Goal: Navigation & Orientation: Find specific page/section

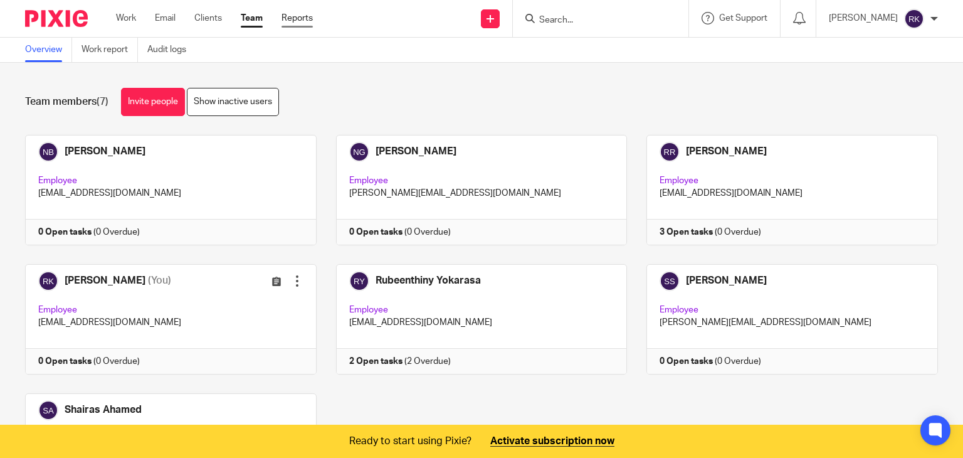
click at [299, 21] on link "Reports" at bounding box center [297, 18] width 31 height 13
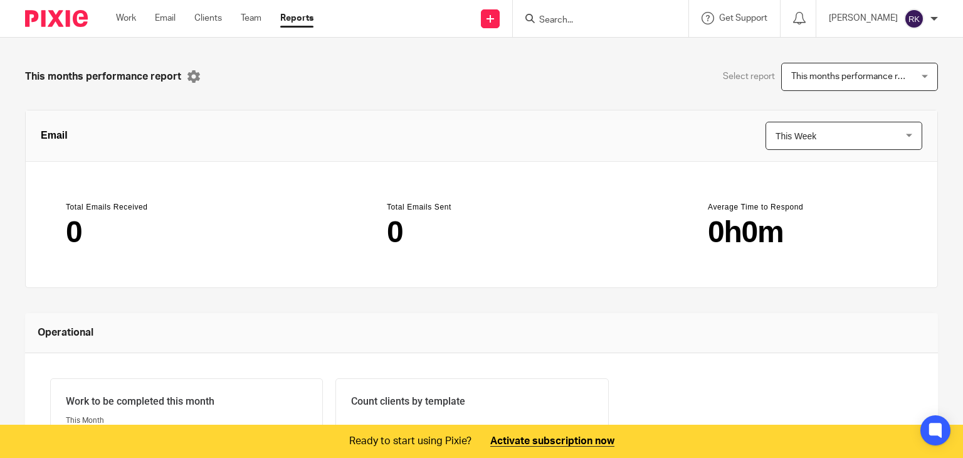
click at [53, 22] on img at bounding box center [56, 18] width 63 height 17
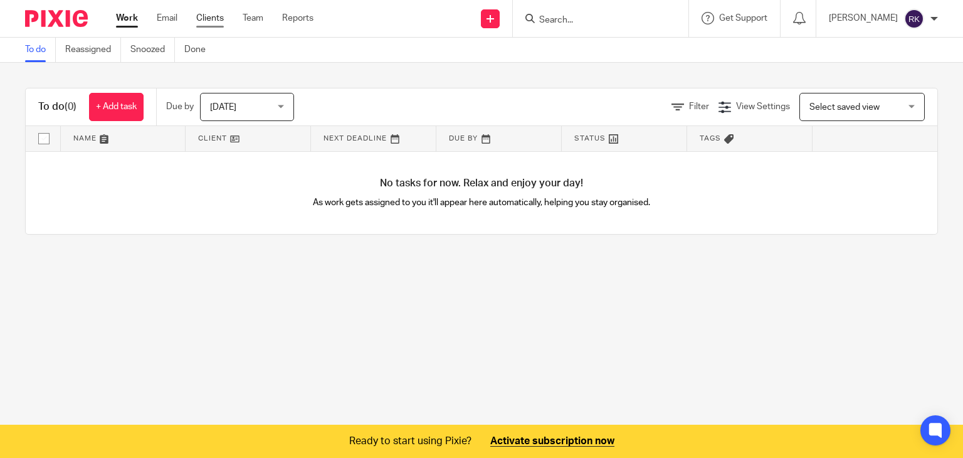
click at [205, 20] on link "Clients" at bounding box center [210, 18] width 28 height 13
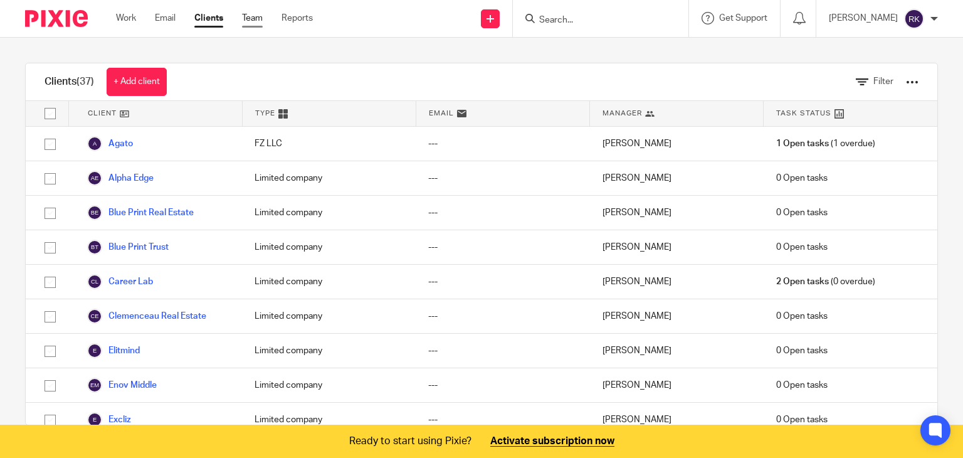
click at [253, 16] on link "Team" at bounding box center [252, 18] width 21 height 13
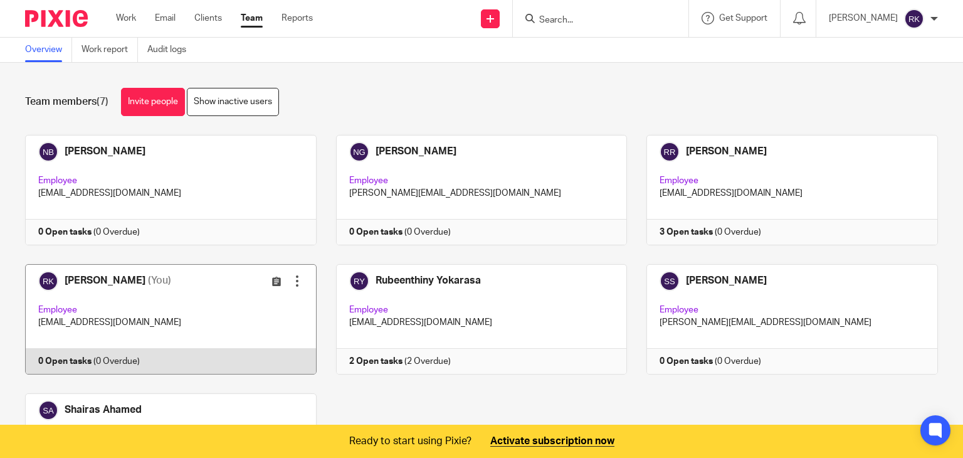
click at [83, 281] on link at bounding box center [161, 319] width 311 height 110
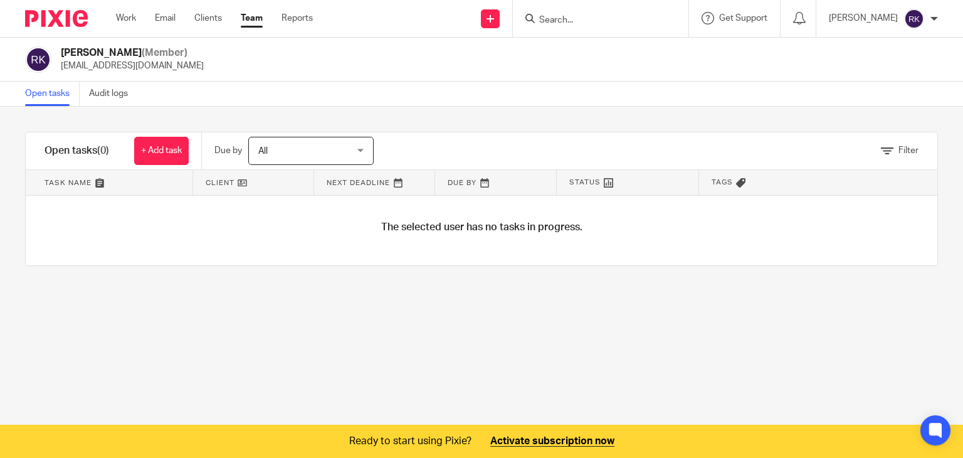
click at [248, 16] on link "Team" at bounding box center [252, 18] width 22 height 13
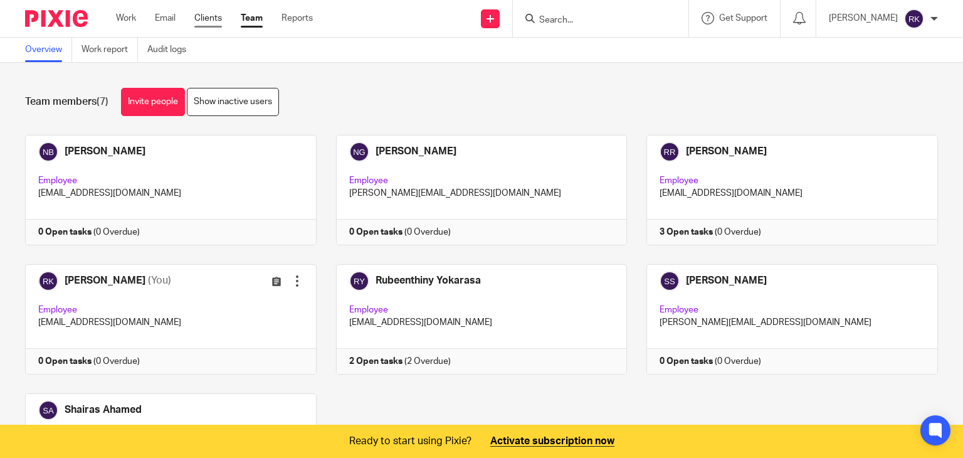
click at [211, 23] on link "Clients" at bounding box center [208, 18] width 28 height 13
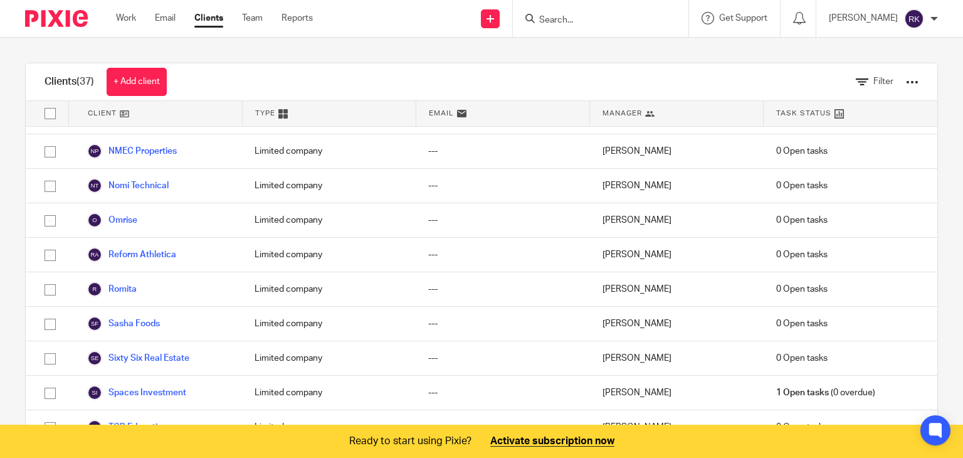
scroll to position [973, 0]
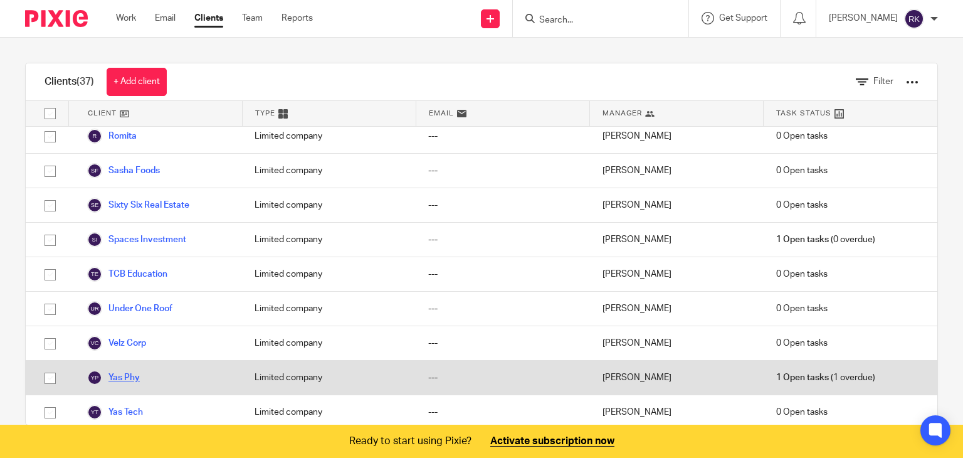
click at [125, 372] on link "Yas Phy" at bounding box center [113, 377] width 53 height 15
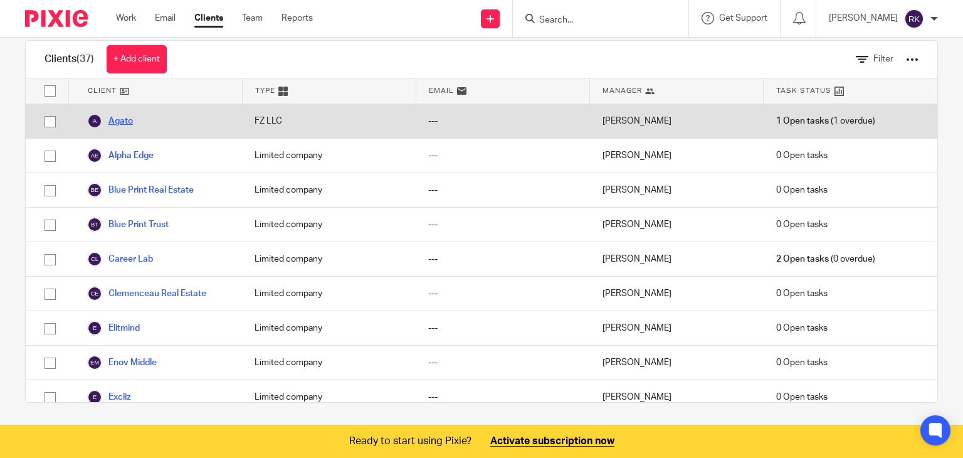
click at [130, 121] on link "Agato" at bounding box center [110, 121] width 46 height 15
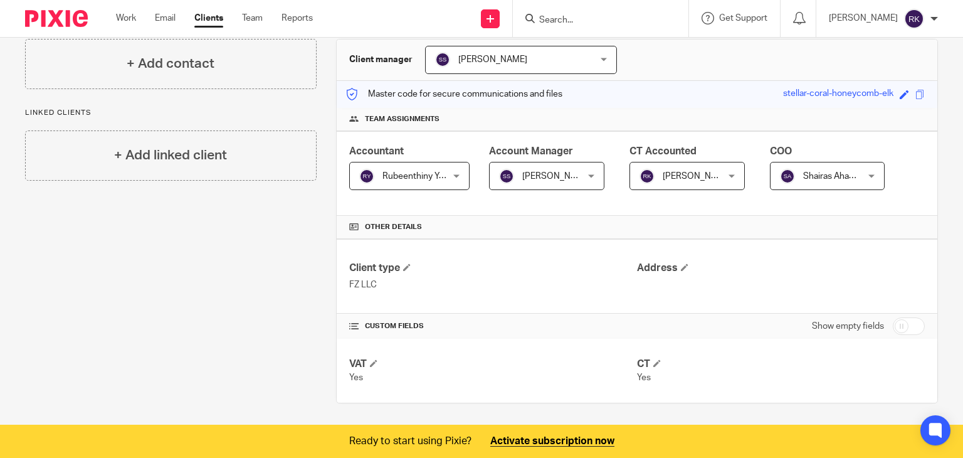
scroll to position [118, 0]
click at [673, 184] on span "[PERSON_NAME]" at bounding box center [681, 175] width 83 height 26
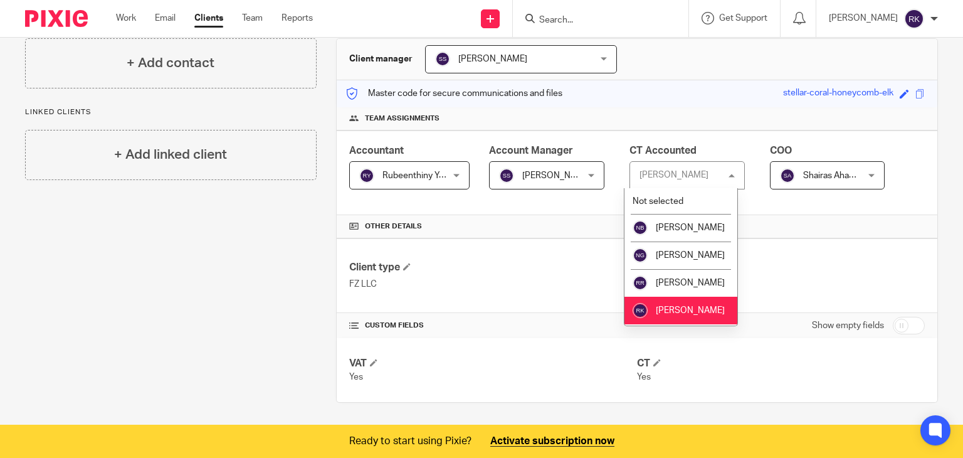
click at [673, 184] on div "Rangana Kuruppu Rangana Kuruppu" at bounding box center [687, 175] width 115 height 28
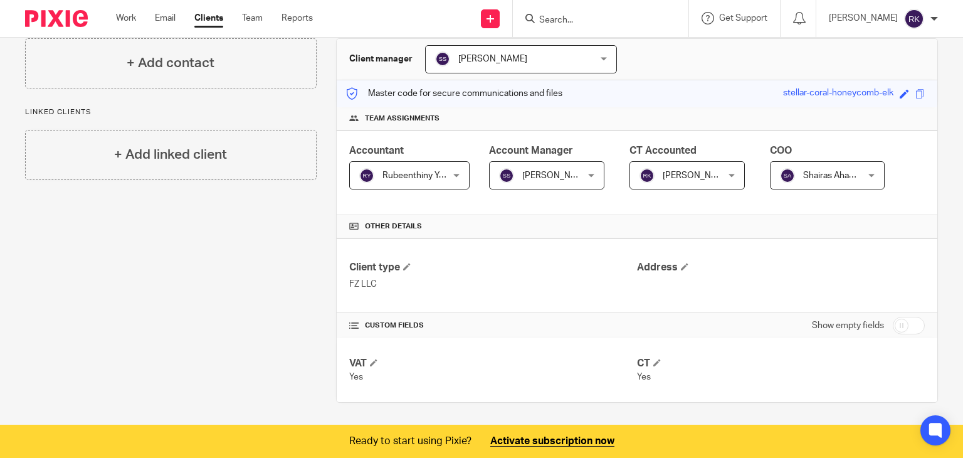
click at [805, 181] on span "Shairas Ahamed" at bounding box center [821, 175] width 83 height 26
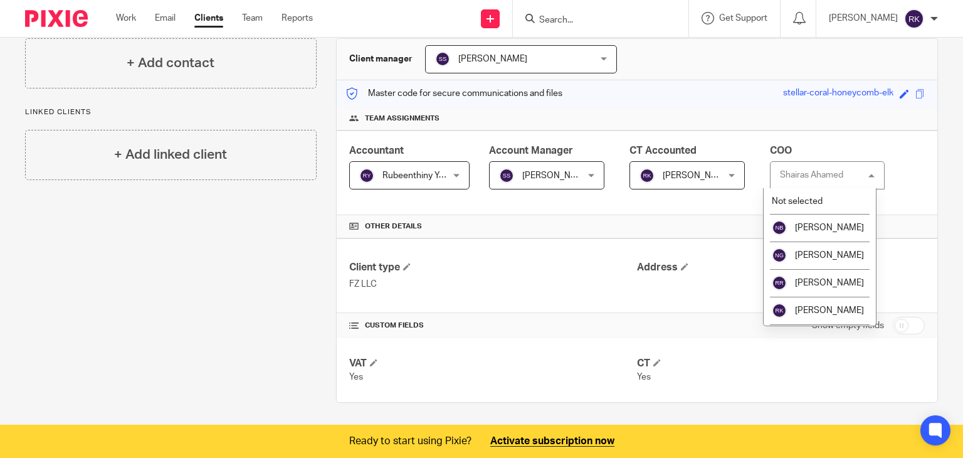
click at [805, 181] on div "Shairas Ahamed Shairas Ahamed" at bounding box center [827, 175] width 115 height 28
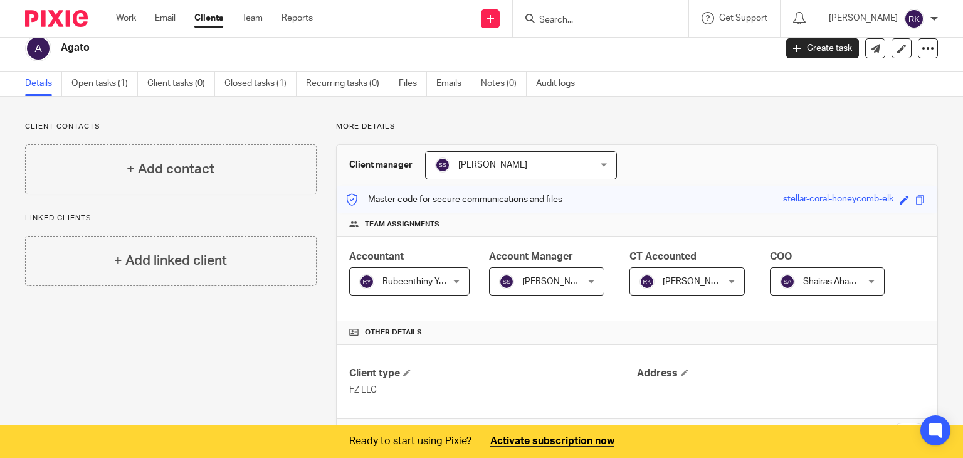
scroll to position [0, 0]
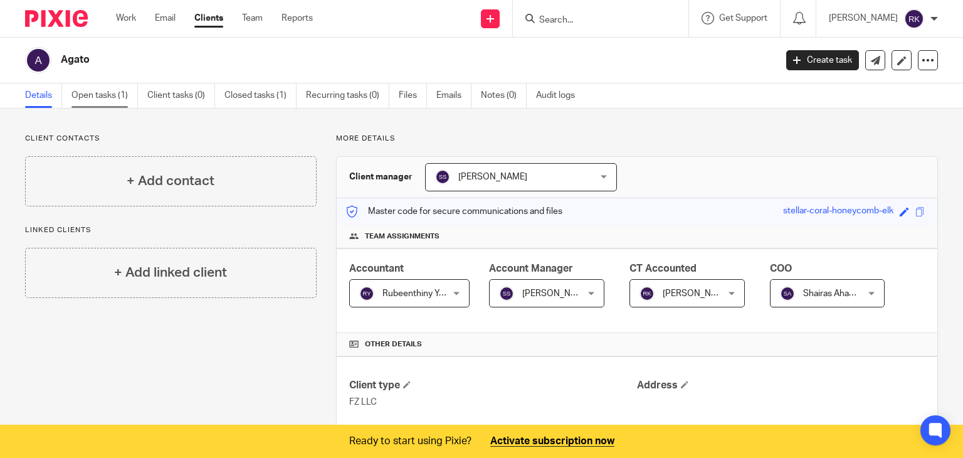
click at [90, 95] on link "Open tasks (1)" at bounding box center [105, 95] width 66 height 24
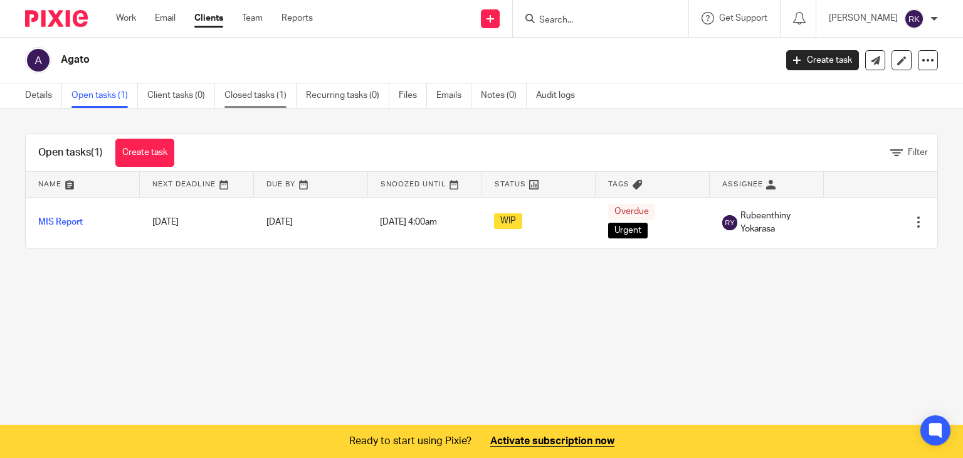
click at [268, 92] on link "Closed tasks (1)" at bounding box center [261, 95] width 72 height 24
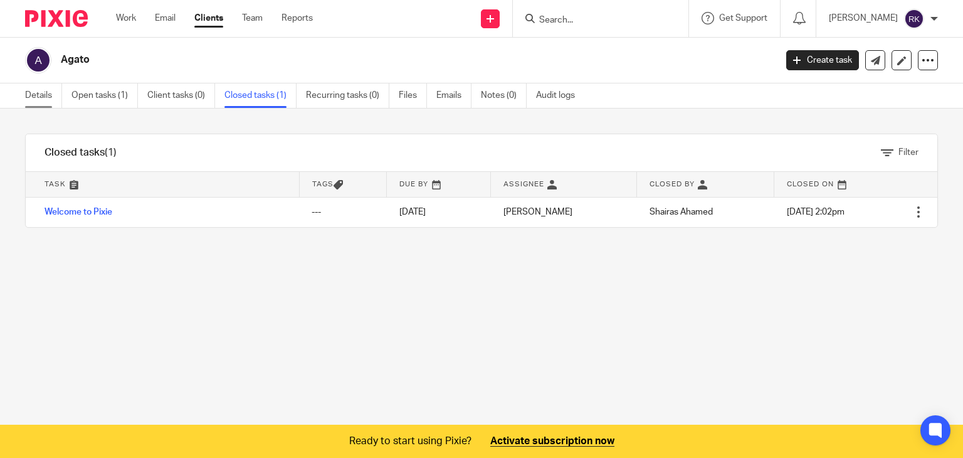
click at [33, 97] on link "Details" at bounding box center [43, 95] width 37 height 24
